Goal: Transaction & Acquisition: Purchase product/service

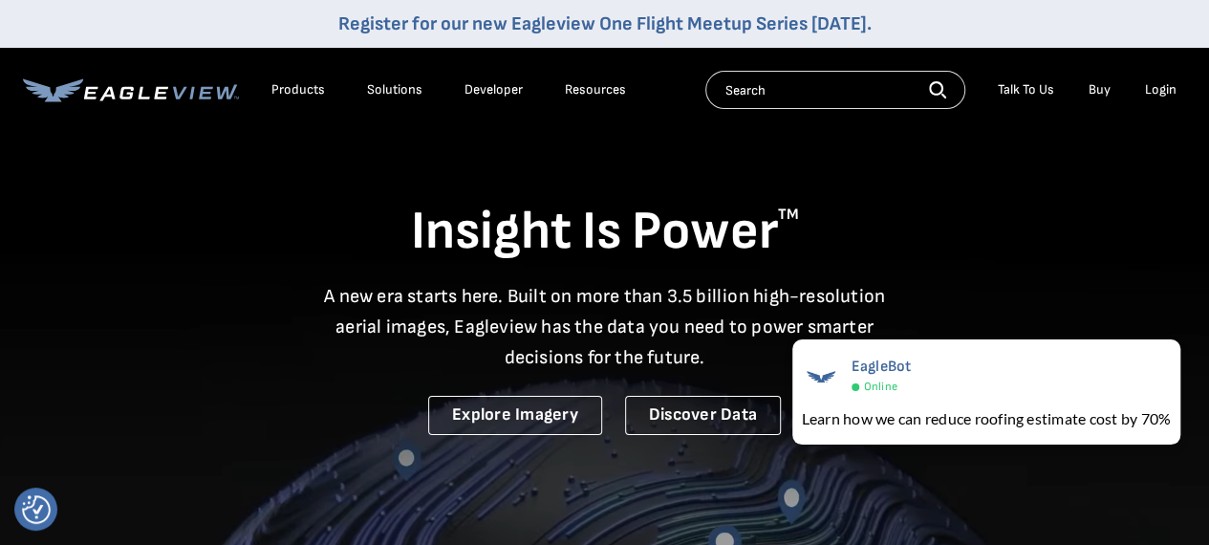
click at [1165, 89] on div "Login" at bounding box center [1161, 89] width 32 height 17
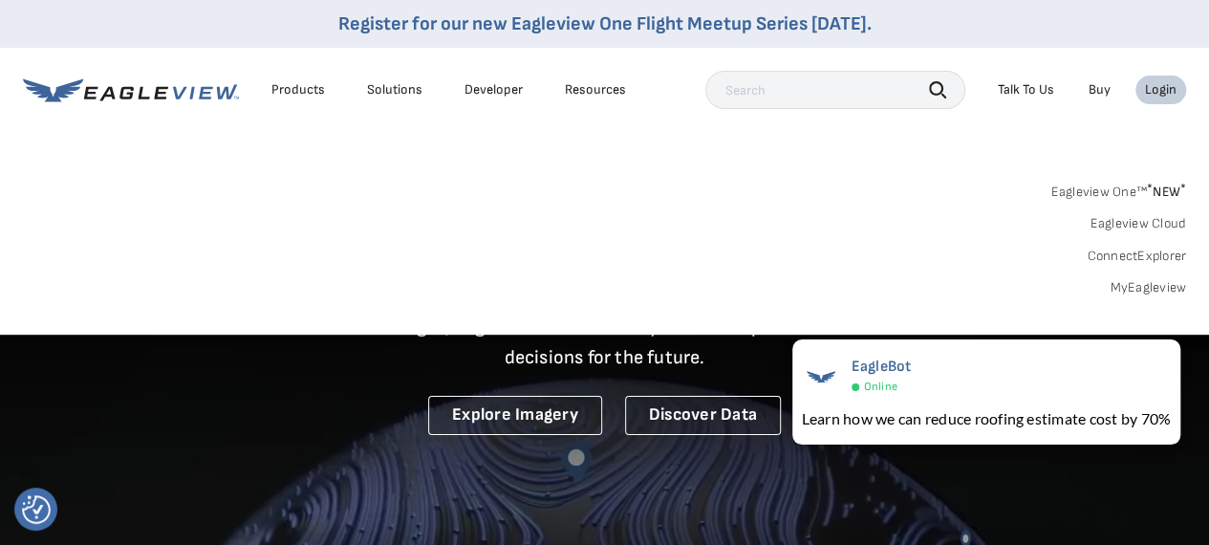
click at [1153, 284] on link "MyEagleview" at bounding box center [1148, 287] width 76 height 17
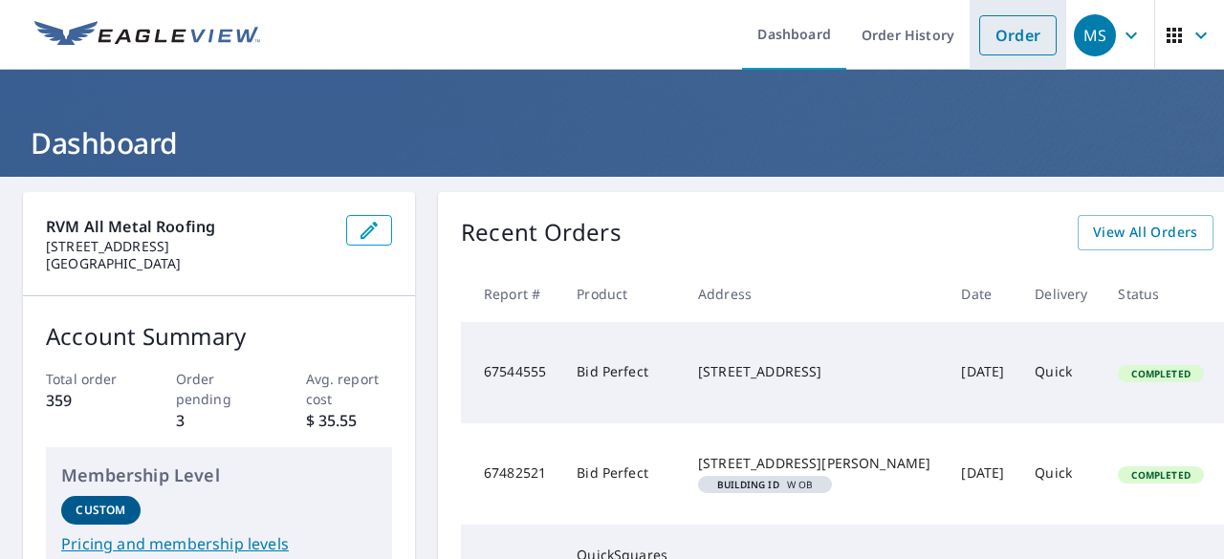
click at [998, 39] on link "Order" at bounding box center [1017, 35] width 77 height 40
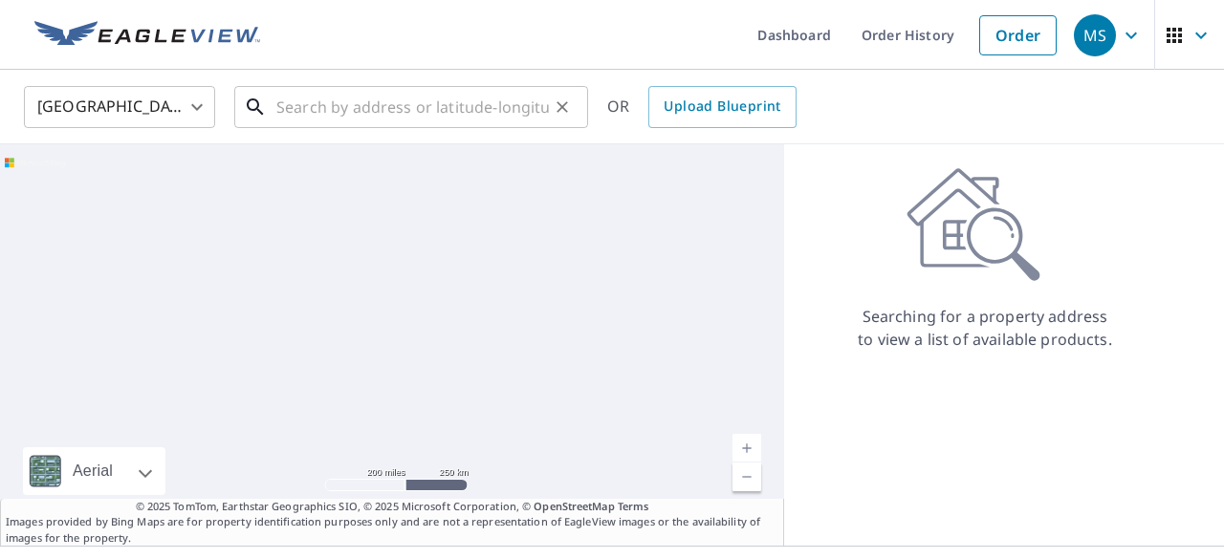
click at [286, 106] on input "text" at bounding box center [412, 107] width 272 height 54
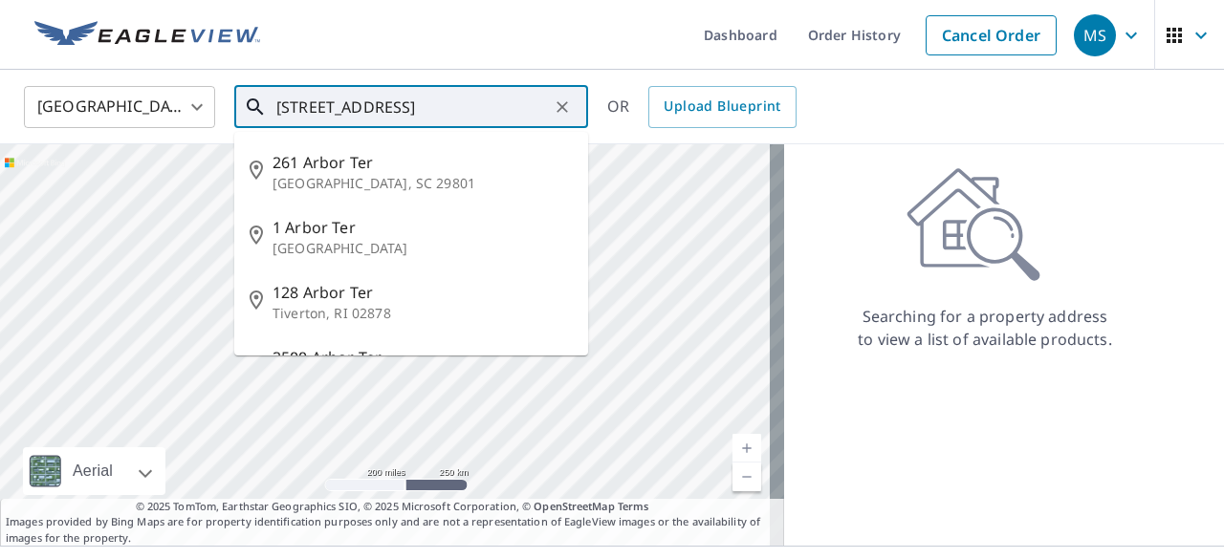
click at [435, 114] on input "[STREET_ADDRESS]" at bounding box center [412, 107] width 272 height 54
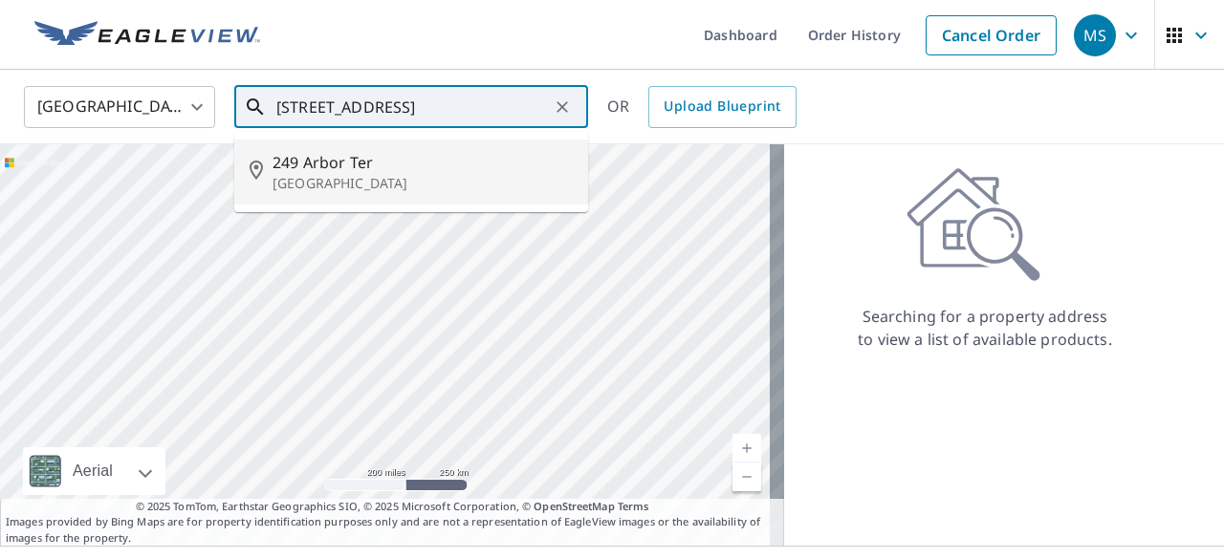
click at [350, 177] on p "[GEOGRAPHIC_DATA]" at bounding box center [422, 183] width 300 height 19
type input "[STREET_ADDRESS]"
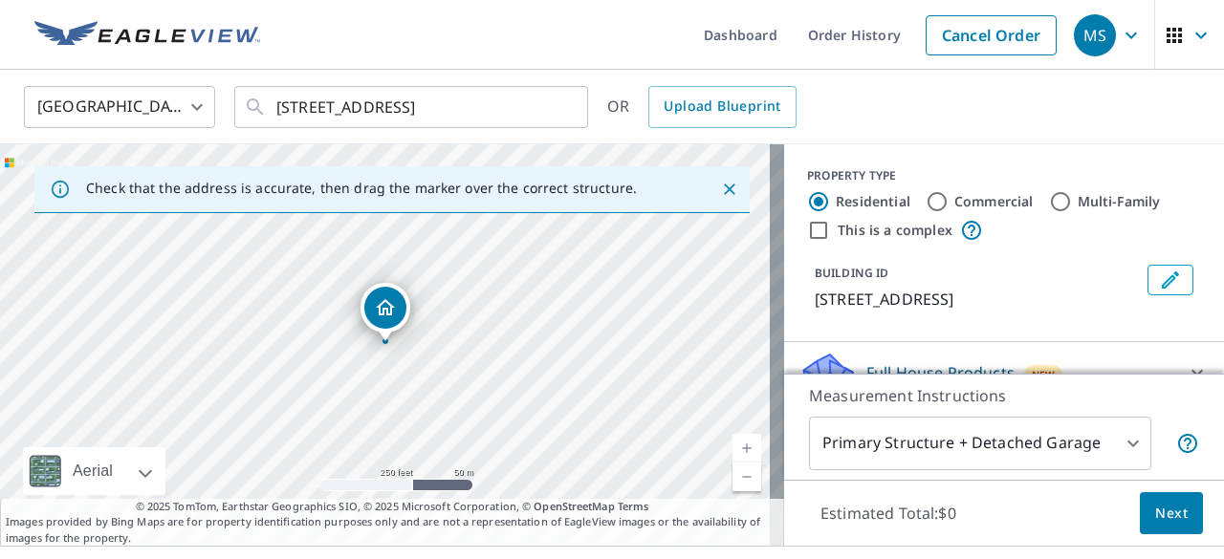
drag, startPoint x: 1201, startPoint y: 221, endPoint x: 831, endPoint y: 240, distance: 370.5
click at [831, 240] on div "This is a complex" at bounding box center [1004, 230] width 394 height 23
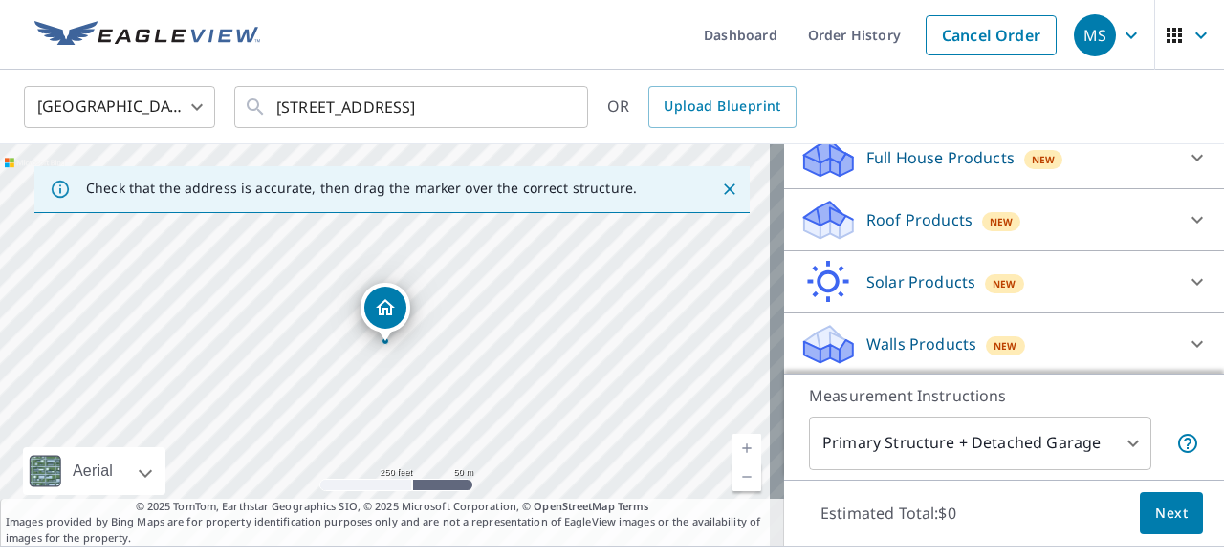
scroll to position [1, 0]
click at [889, 228] on p "Roof Products" at bounding box center [919, 218] width 106 height 23
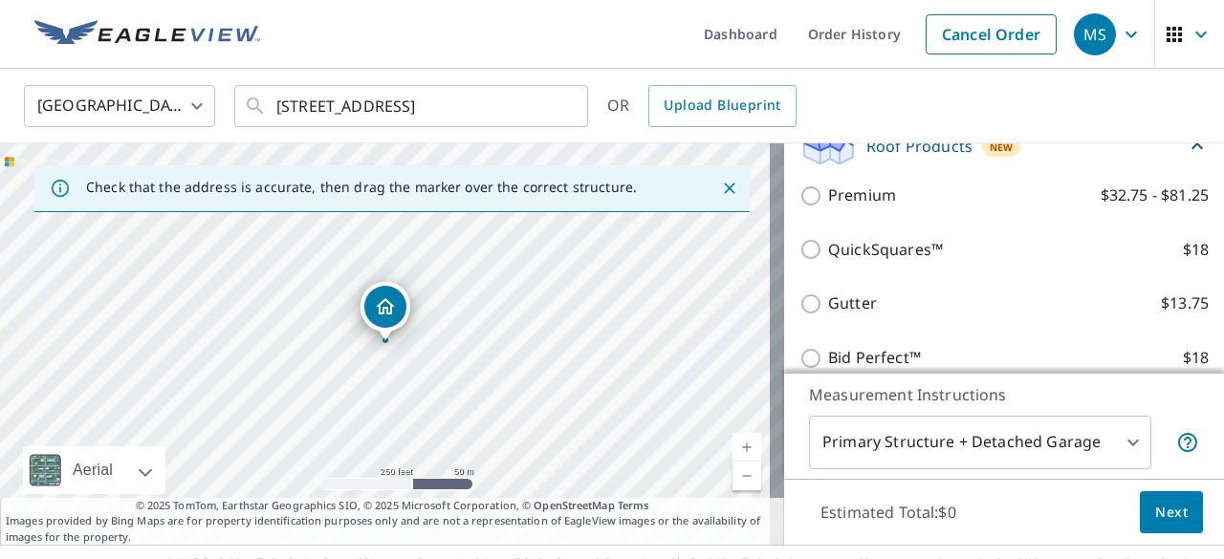
scroll to position [298, 0]
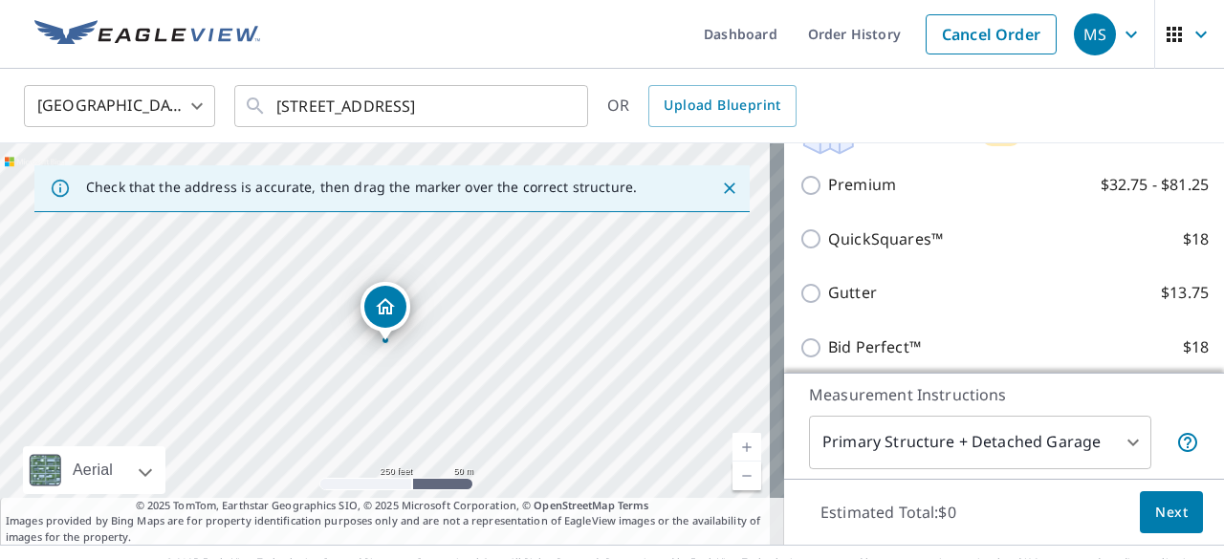
click at [799, 300] on input "Gutter $13.75" at bounding box center [813, 293] width 29 height 23
checkbox input "true"
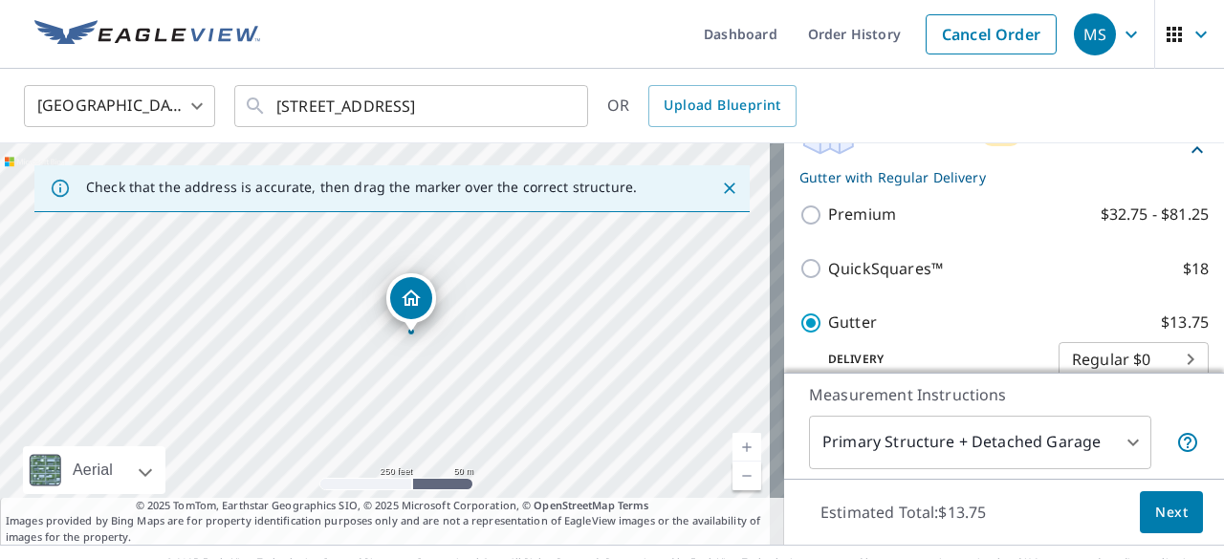
click at [732, 444] on link "Current Level 17, Zoom In" at bounding box center [746, 447] width 29 height 29
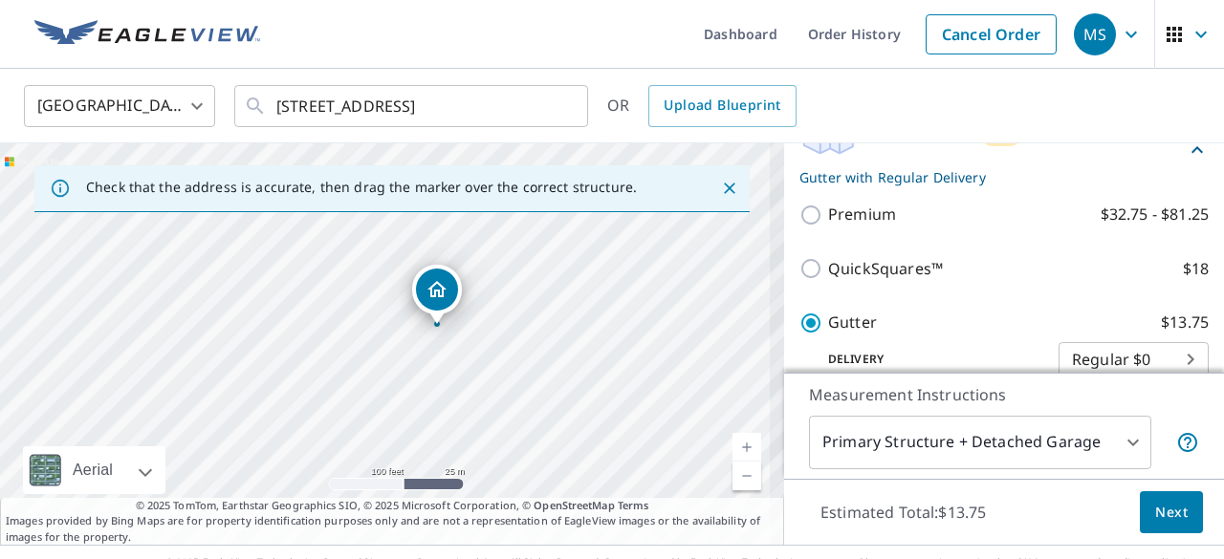
click at [732, 444] on link "Current Level 18, Zoom In" at bounding box center [746, 447] width 29 height 29
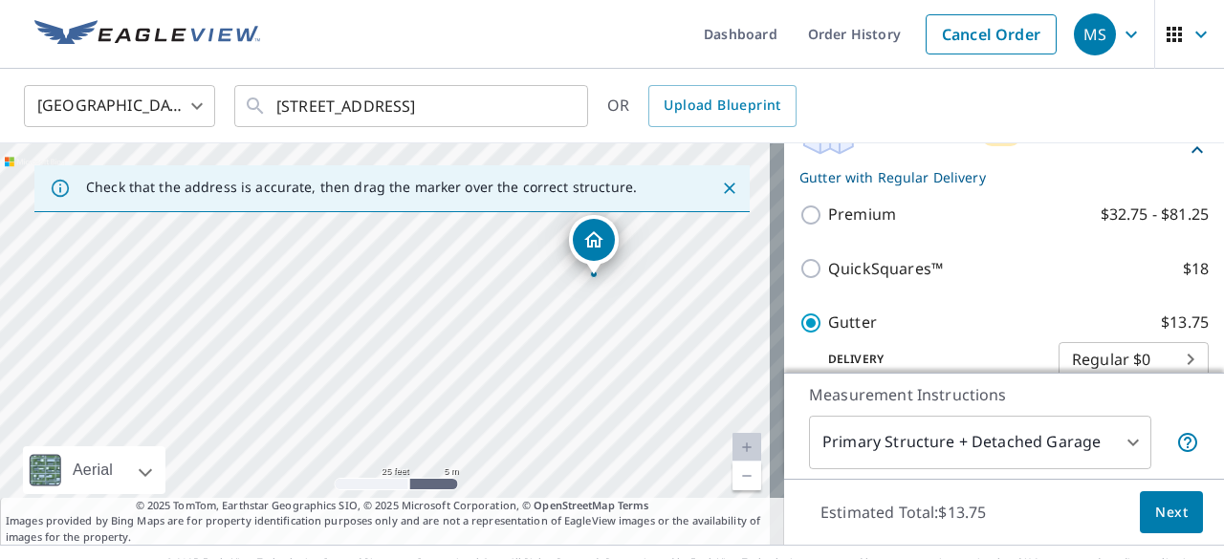
click at [732, 444] on link "Current Level 20, Zoom In Disabled" at bounding box center [746, 447] width 29 height 29
click at [732, 475] on link "Current Level 20, Zoom Out" at bounding box center [746, 476] width 29 height 29
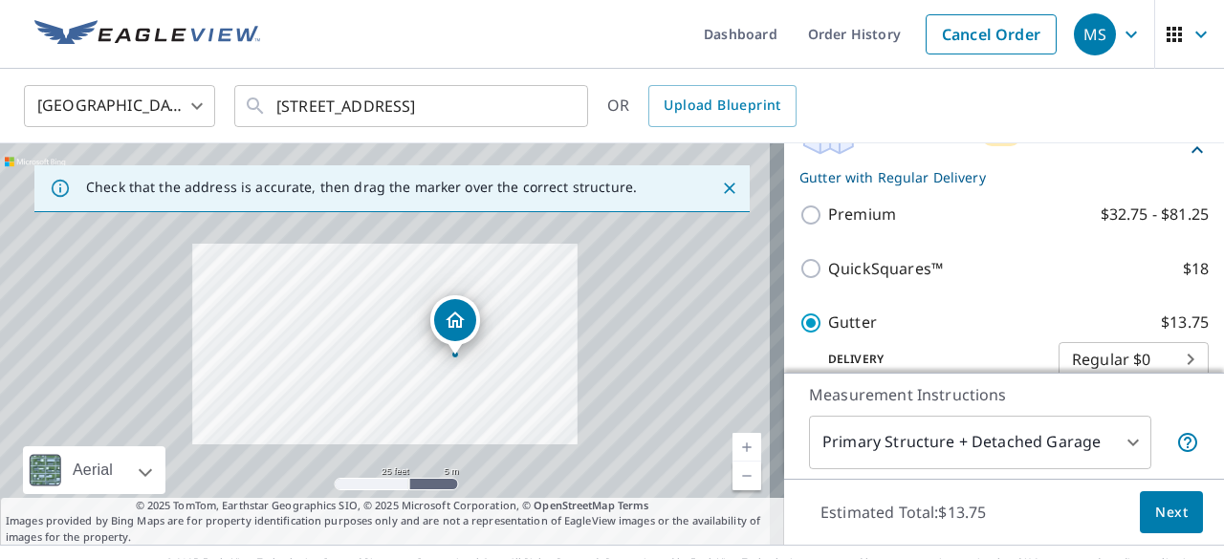
click at [732, 475] on link "Current Level 20, Zoom Out" at bounding box center [746, 476] width 29 height 29
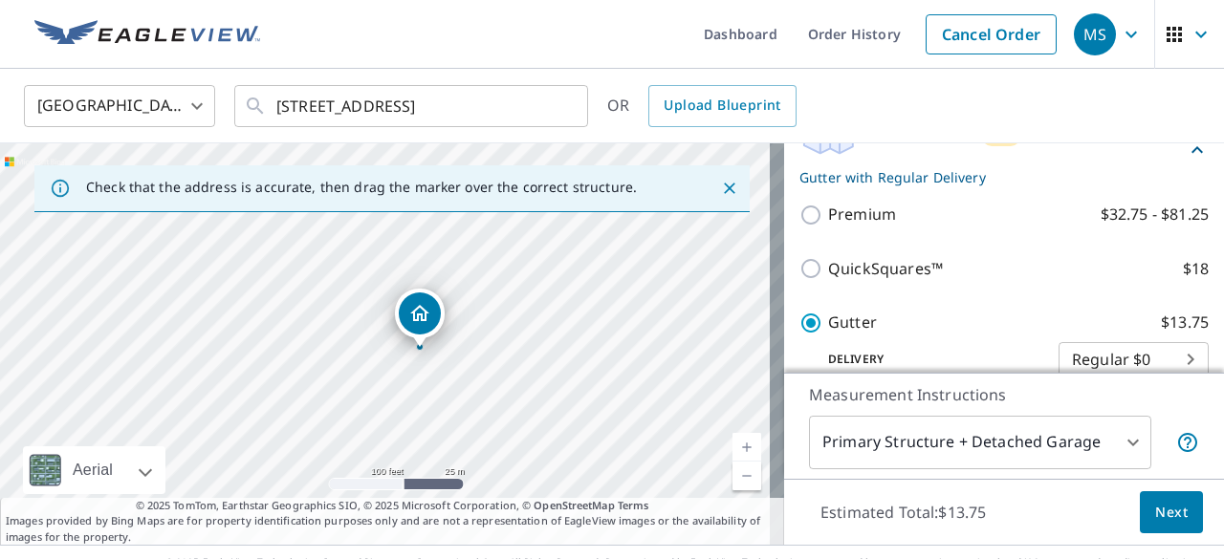
click at [732, 475] on link "Current Level 18, Zoom Out" at bounding box center [746, 476] width 29 height 29
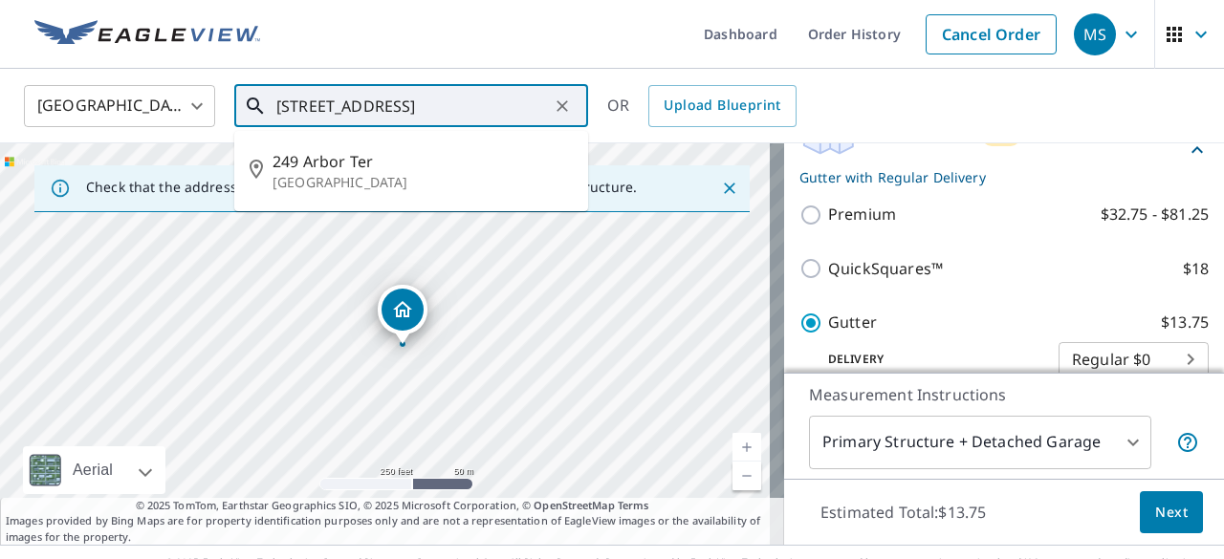
click at [305, 107] on input "[STREET_ADDRESS]" at bounding box center [412, 106] width 272 height 54
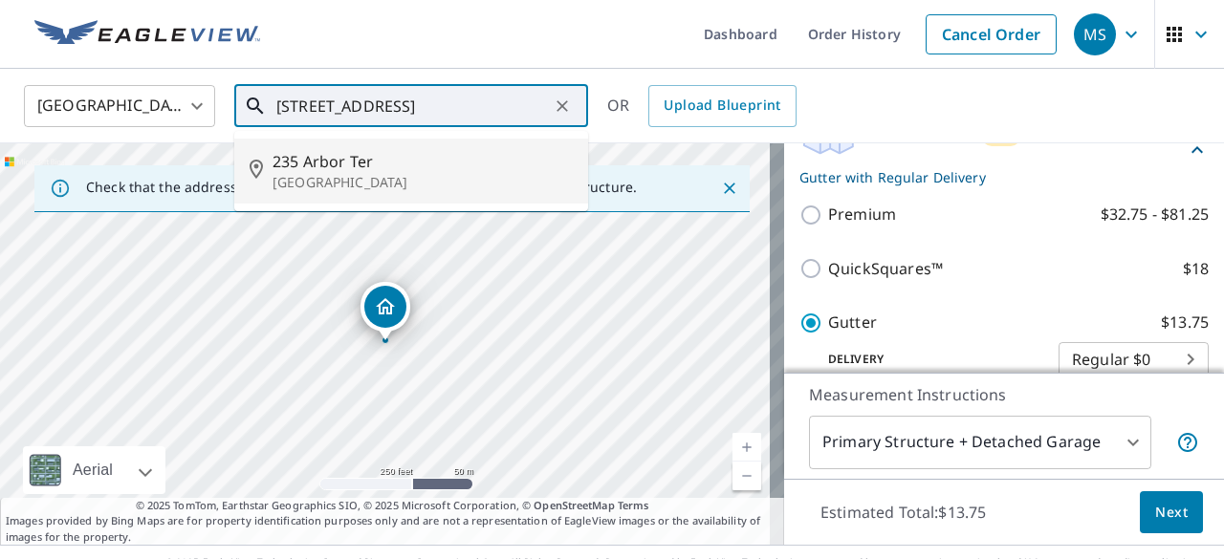
click at [351, 163] on span "235 Arbor Ter" at bounding box center [422, 161] width 300 height 23
type input "[STREET_ADDRESS]"
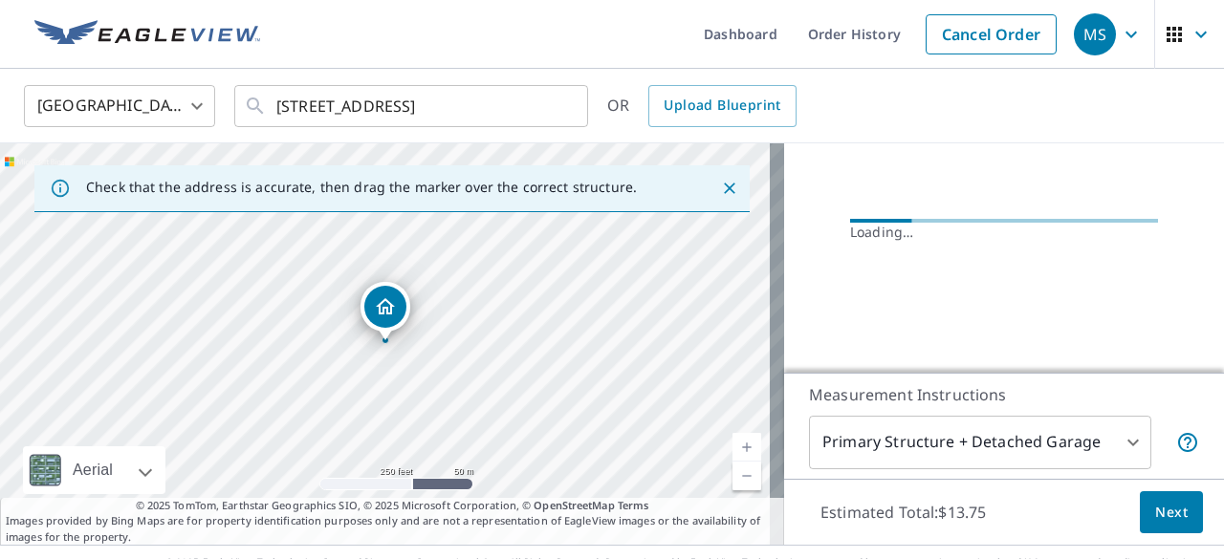
scroll to position [244, 0]
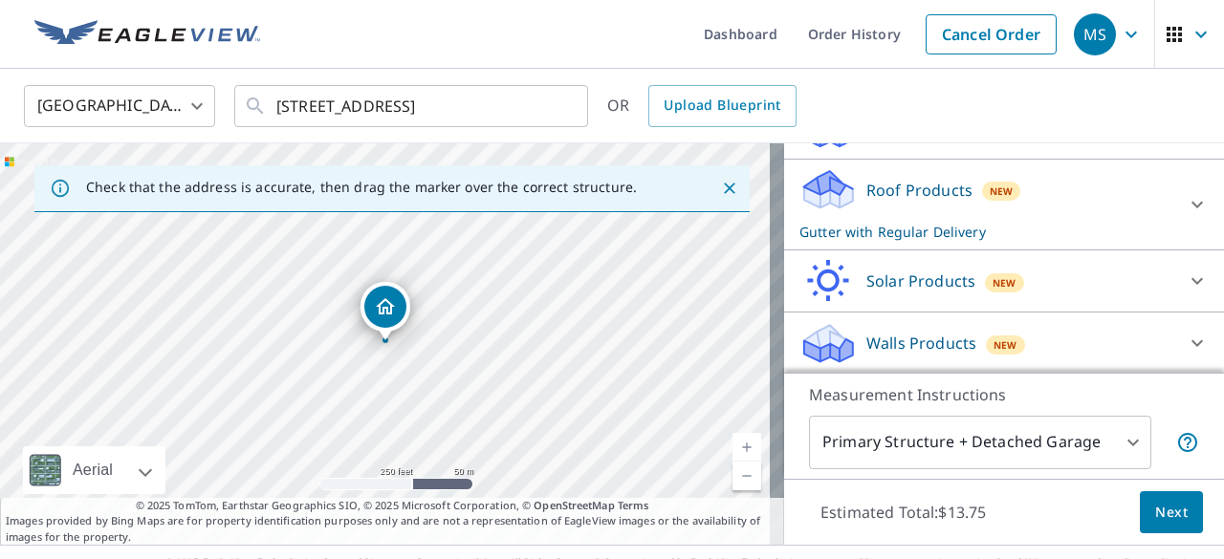
click at [732, 445] on link "Current Level 17, Zoom In" at bounding box center [746, 447] width 29 height 29
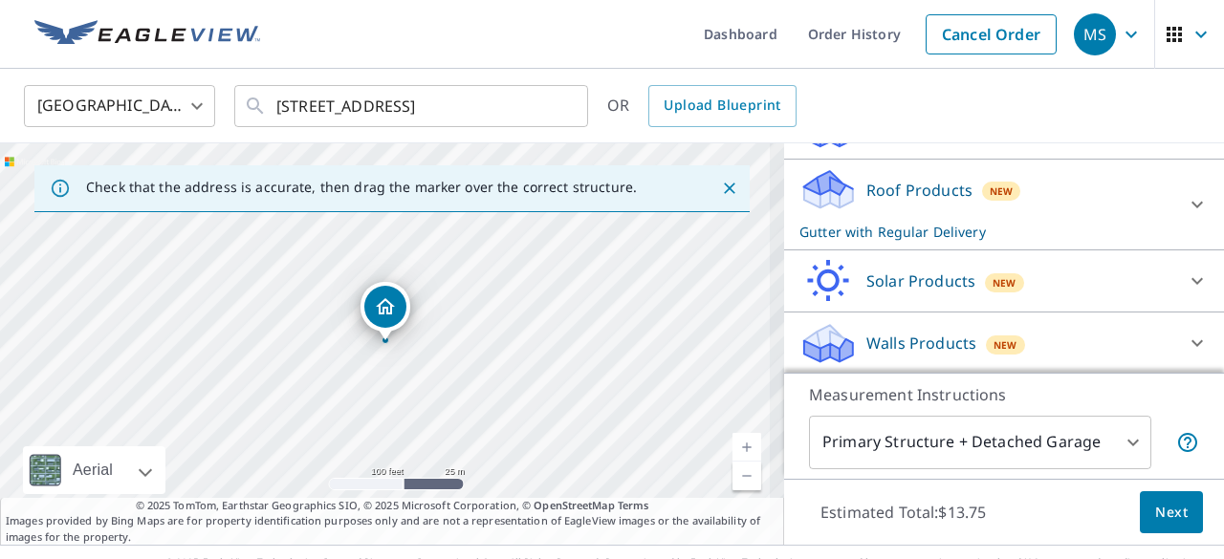
click at [732, 445] on link "Current Level 18, Zoom In" at bounding box center [746, 447] width 29 height 29
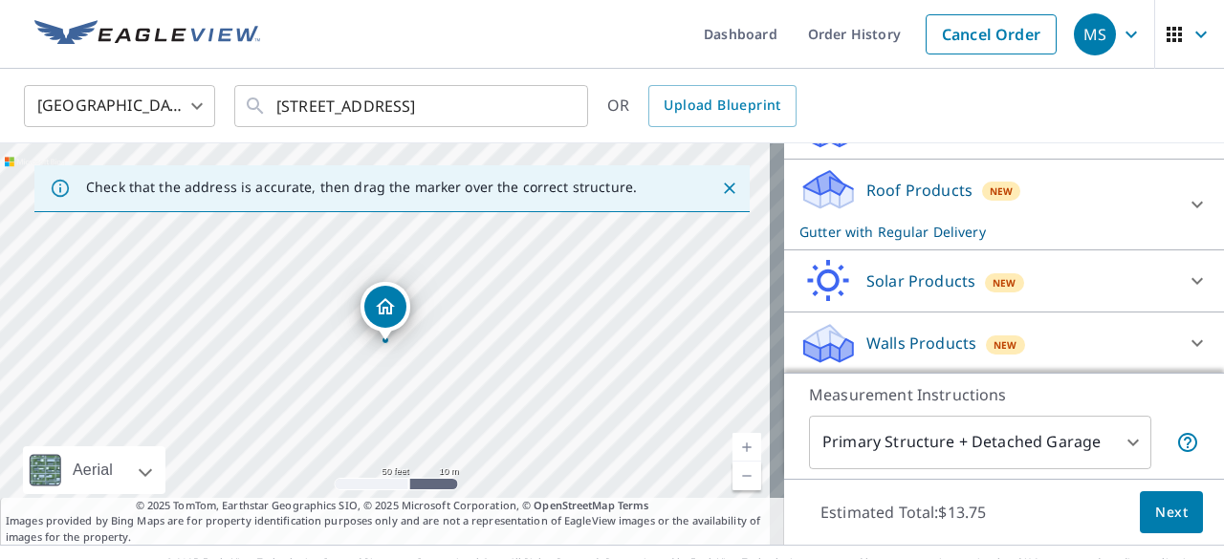
click at [732, 445] on link "Current Level 19, Zoom In" at bounding box center [746, 447] width 29 height 29
click at [1186, 207] on icon at bounding box center [1197, 204] width 23 height 23
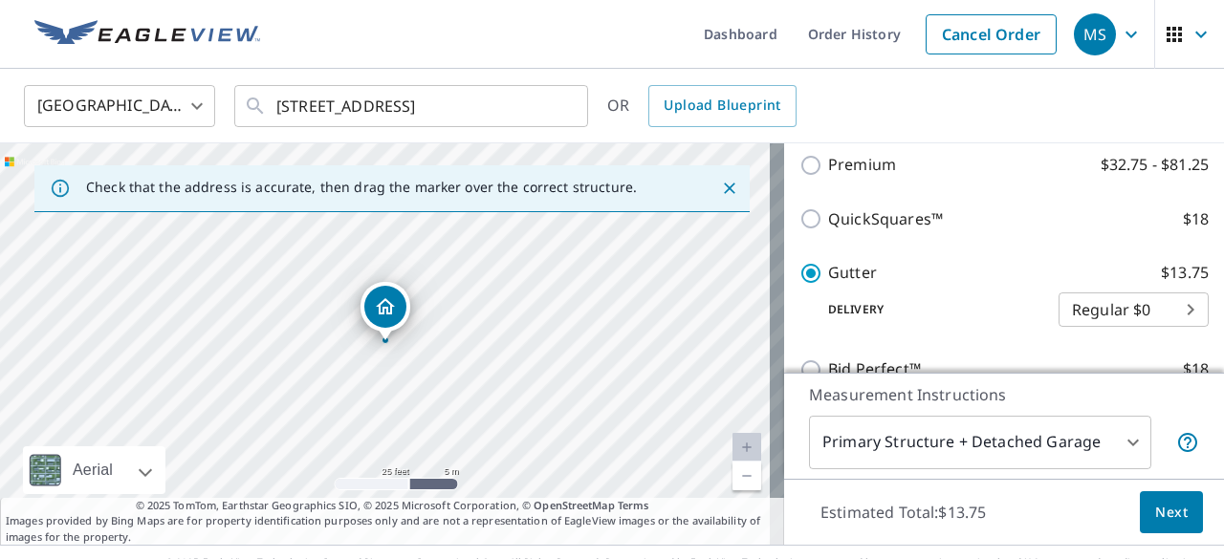
scroll to position [348, 0]
click at [1155, 511] on span "Next" at bounding box center [1171, 513] width 33 height 24
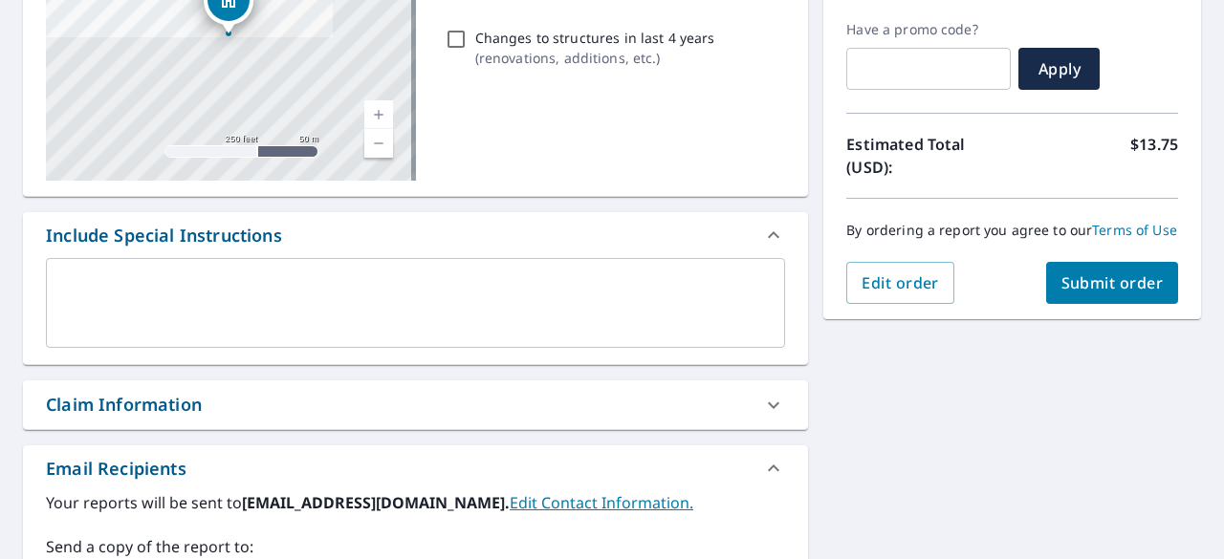
scroll to position [316, 0]
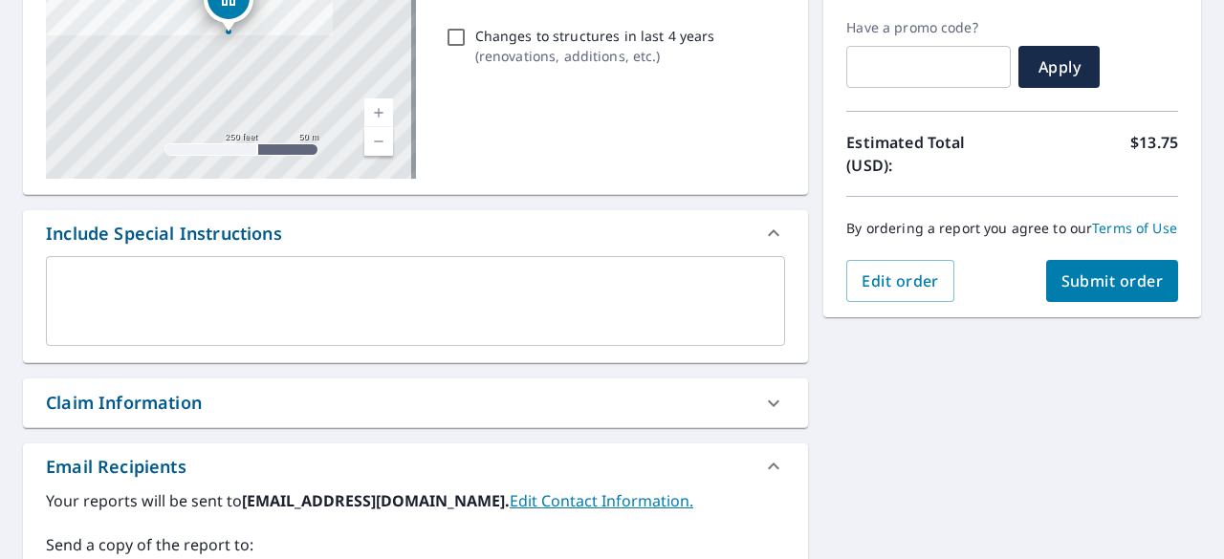
click at [1104, 292] on span "Submit order" at bounding box center [1112, 281] width 102 height 21
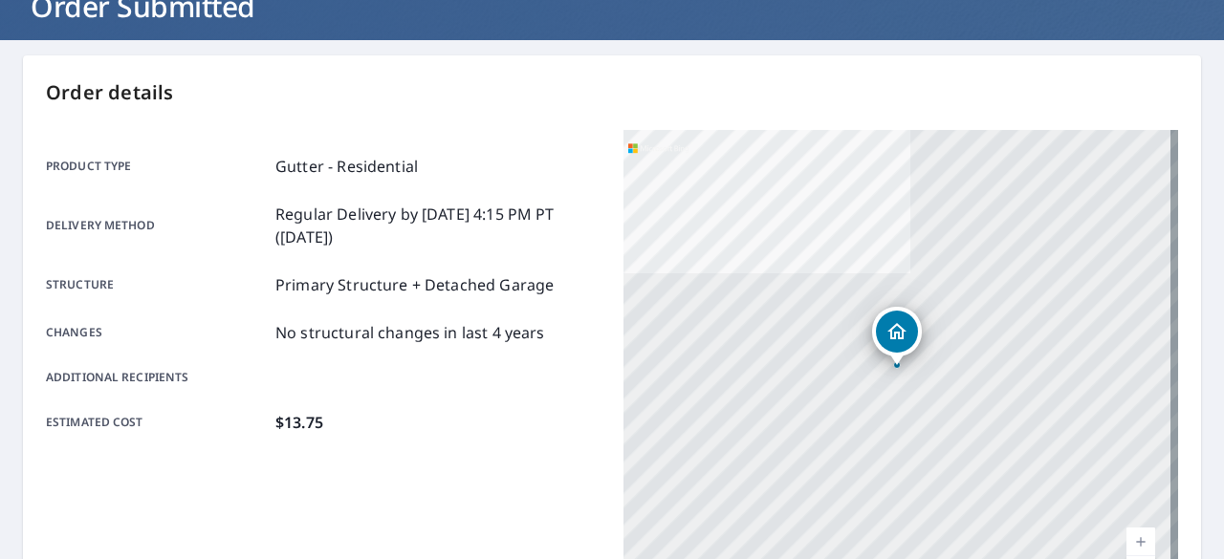
scroll to position [88, 0]
